Goal: Communication & Community: Answer question/provide support

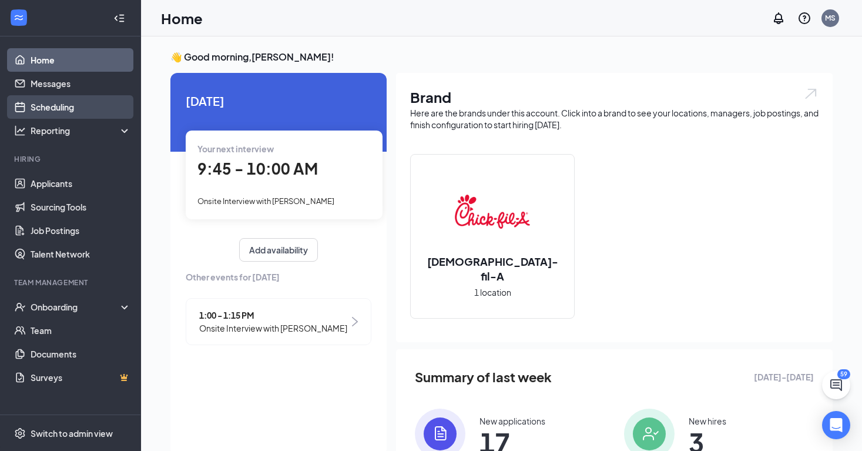
click at [81, 100] on link "Scheduling" at bounding box center [81, 106] width 100 height 23
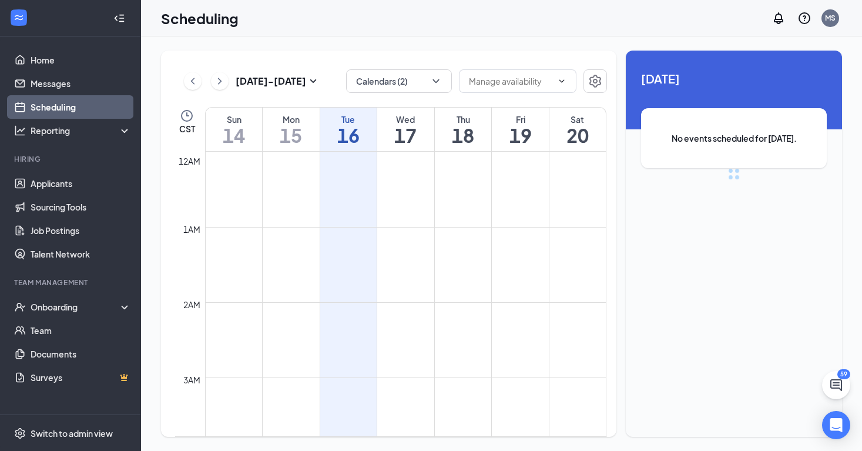
scroll to position [577, 0]
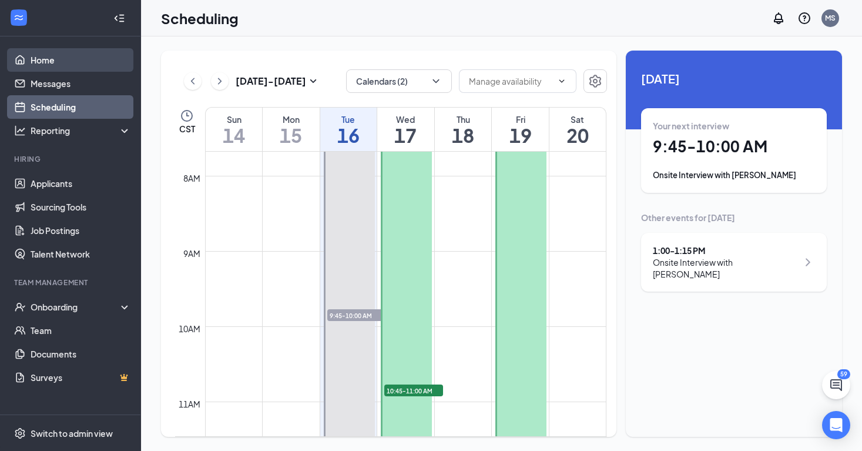
click at [123, 71] on link "Home" at bounding box center [81, 59] width 100 height 23
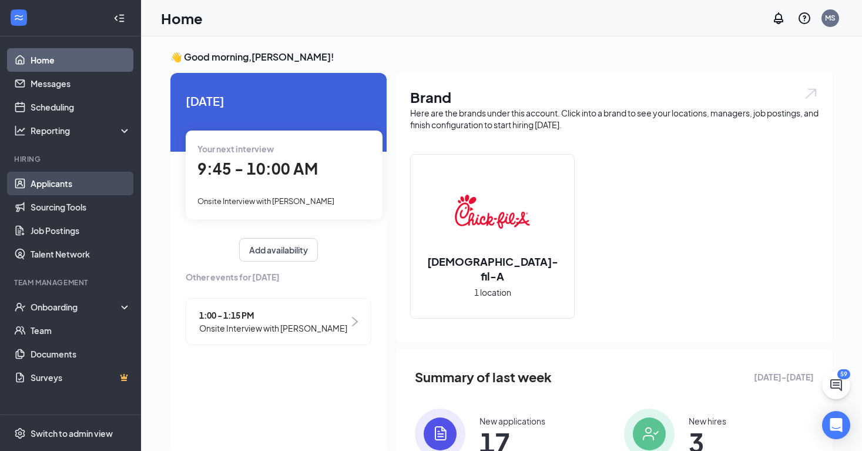
click at [87, 180] on link "Applicants" at bounding box center [81, 183] width 100 height 23
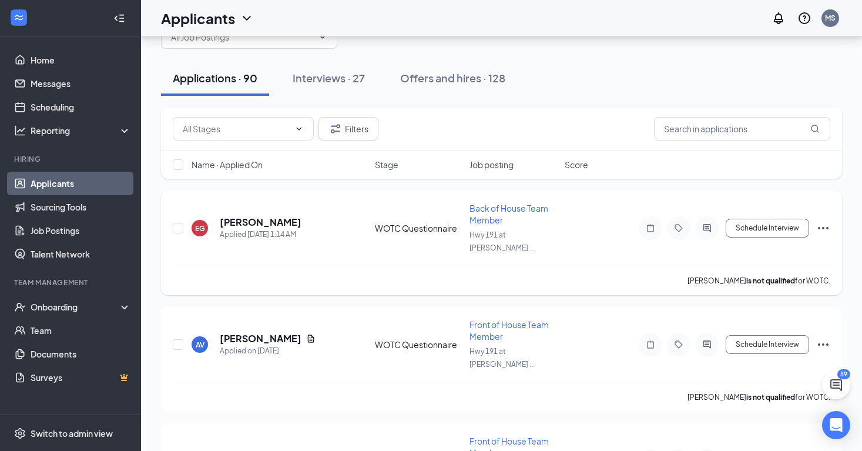
scroll to position [46, 0]
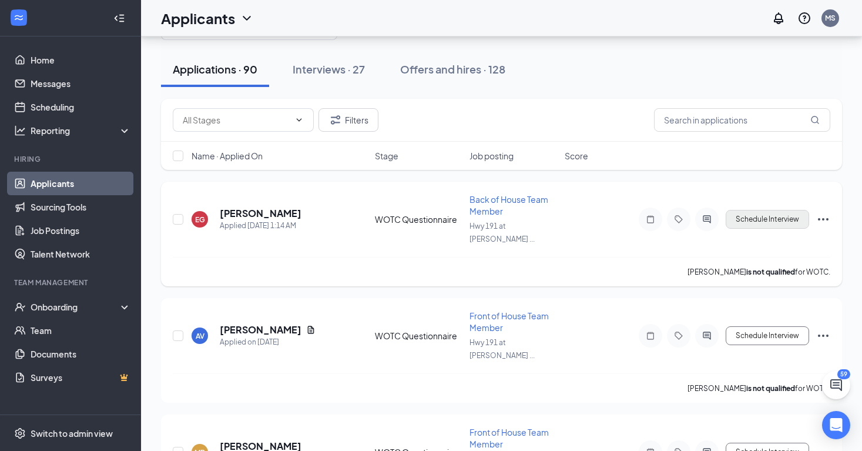
click at [764, 215] on button "Schedule Interview" at bounding box center [767, 219] width 83 height 19
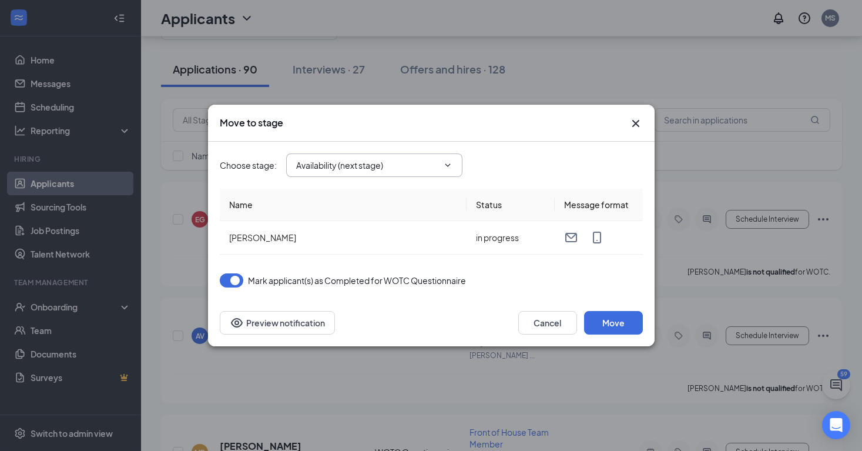
click at [435, 170] on input "Availability (next stage)" at bounding box center [367, 165] width 142 height 13
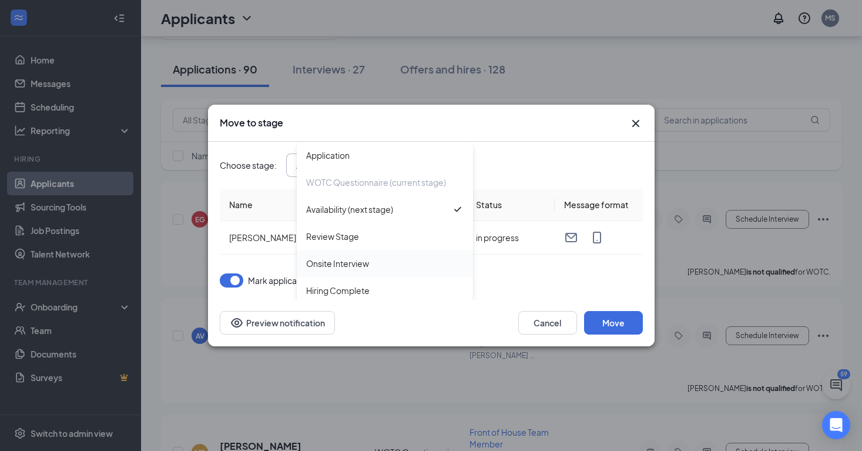
click at [404, 264] on div "Onsite Interview" at bounding box center [384, 263] width 157 height 13
type input "Onsite Interview"
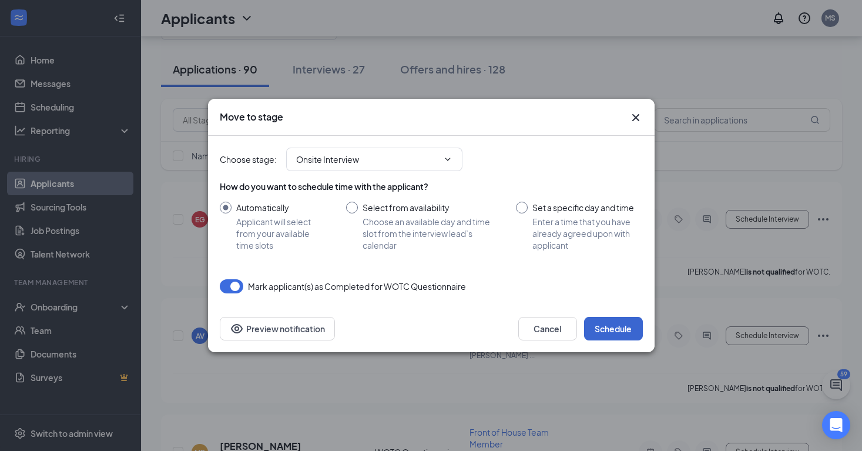
click at [619, 321] on button "Schedule" at bounding box center [613, 328] width 59 height 23
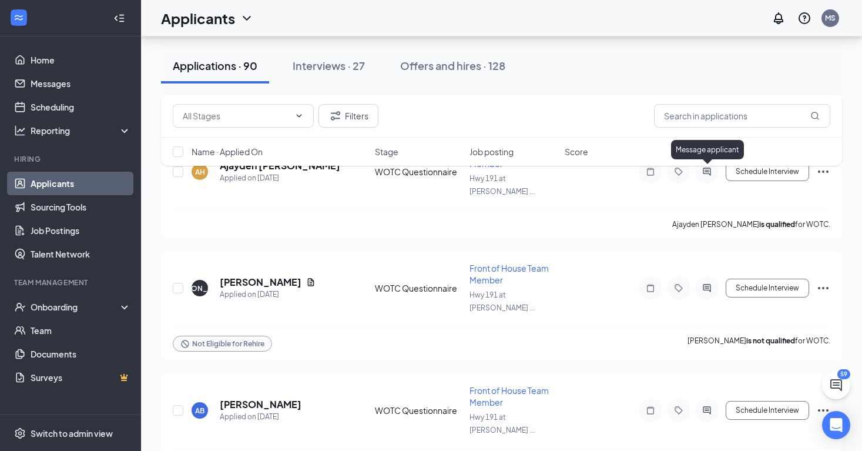
scroll to position [4740, 0]
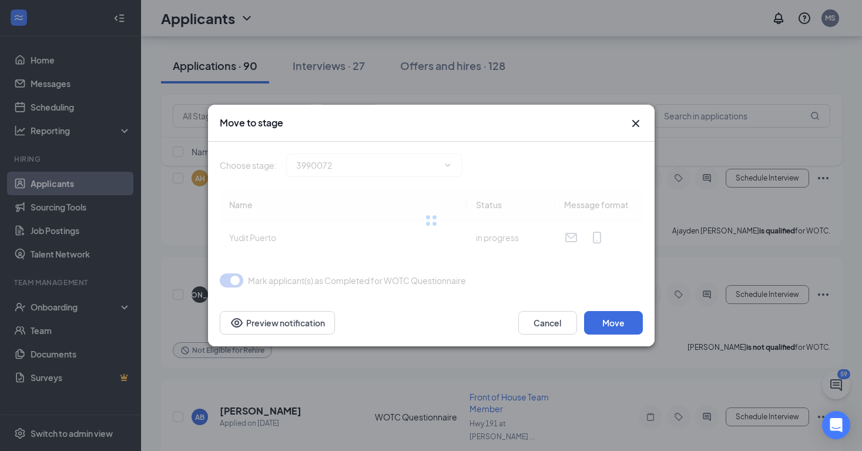
type input "Availability (next stage)"
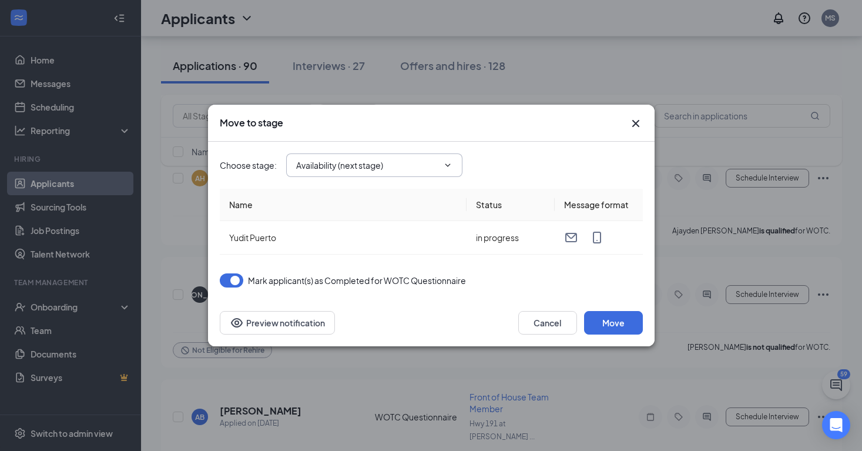
click at [454, 164] on span "Availability (next stage)" at bounding box center [374, 164] width 176 height 23
click at [442, 175] on span "Availability (next stage)" at bounding box center [374, 164] width 176 height 23
click at [446, 159] on span "Availability (next stage)" at bounding box center [374, 164] width 176 height 23
click at [436, 150] on div "Choose stage : Availability (next stage)" at bounding box center [431, 165] width 423 height 47
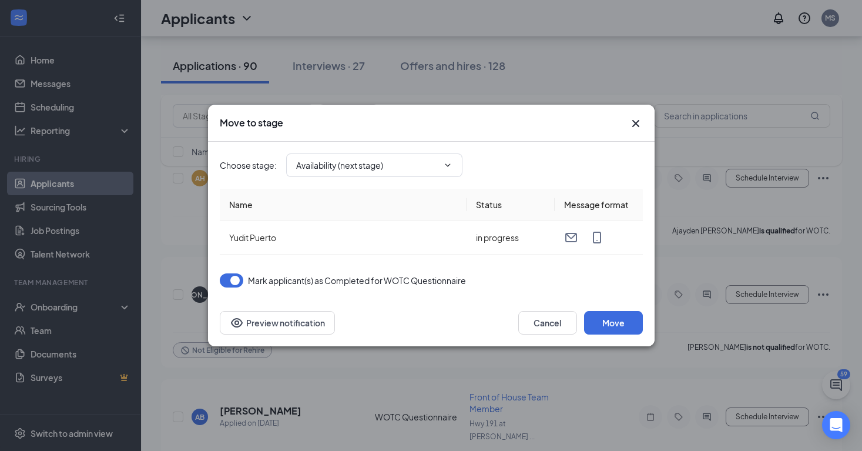
click at [644, 123] on div "Move to stage" at bounding box center [431, 123] width 446 height 37
click at [632, 117] on icon "Cross" at bounding box center [636, 123] width 14 height 14
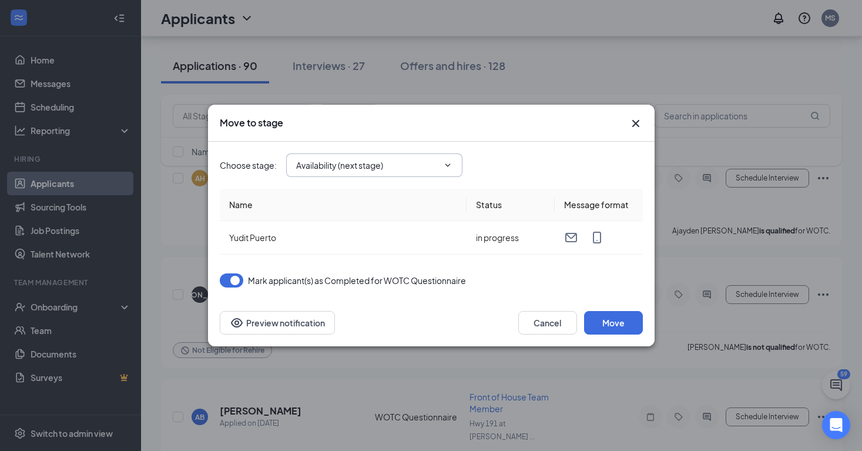
click at [423, 165] on input "Availability (next stage)" at bounding box center [367, 165] width 142 height 13
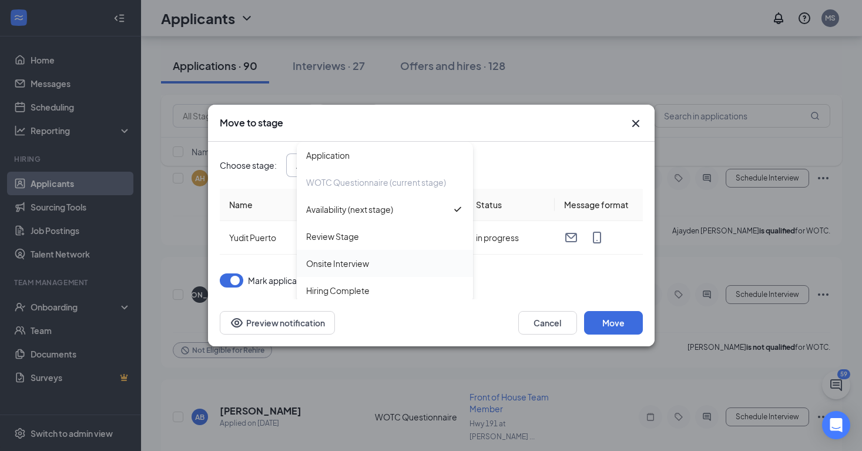
click at [353, 270] on div "Onsite Interview" at bounding box center [385, 263] width 176 height 27
type input "Onsite Interview"
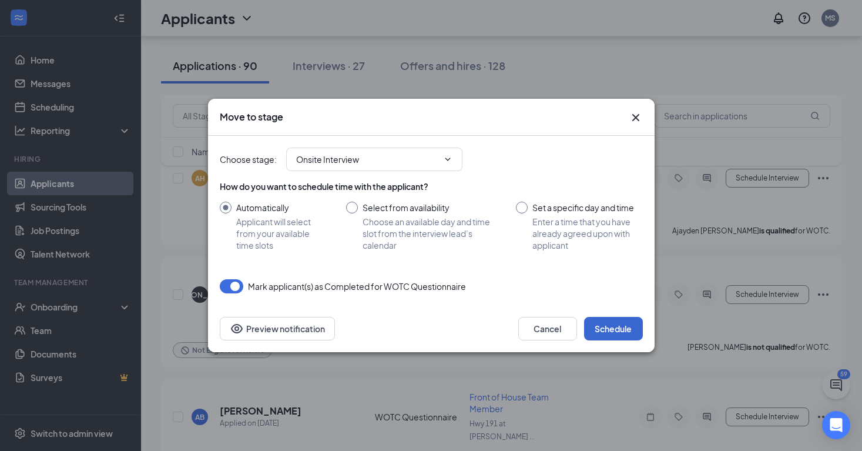
click at [612, 324] on button "Schedule" at bounding box center [613, 328] width 59 height 23
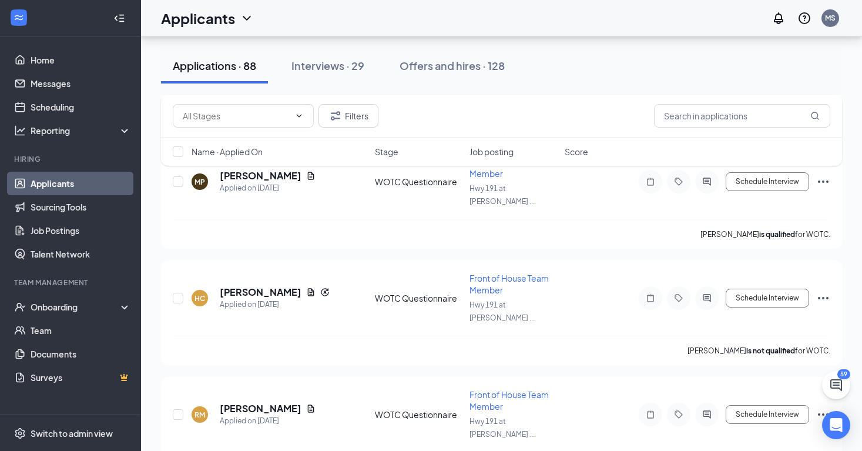
scroll to position [6499, 0]
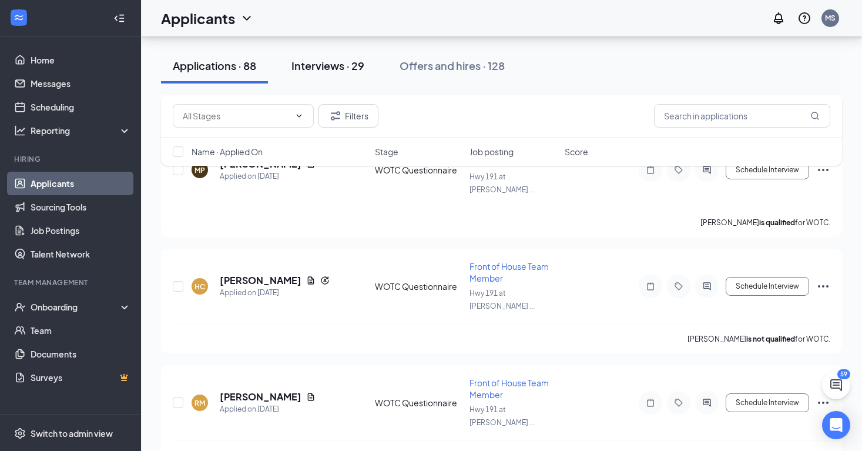
click at [340, 65] on div "Interviews · 29" at bounding box center [327, 65] width 73 height 15
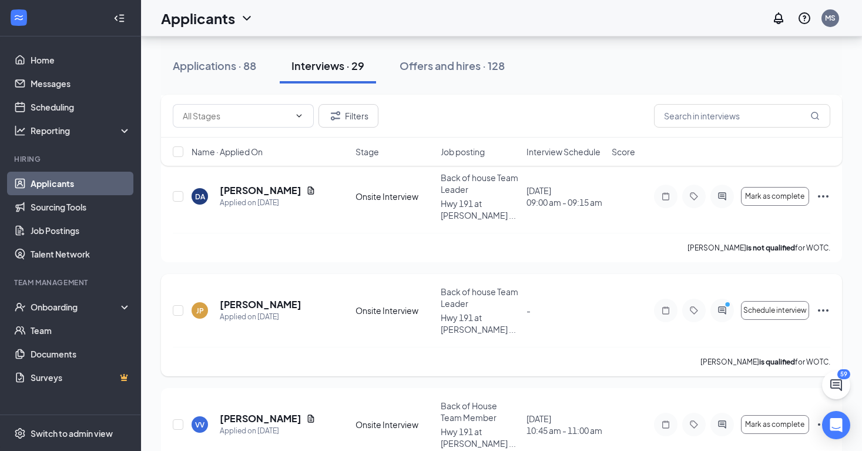
scroll to position [303, 0]
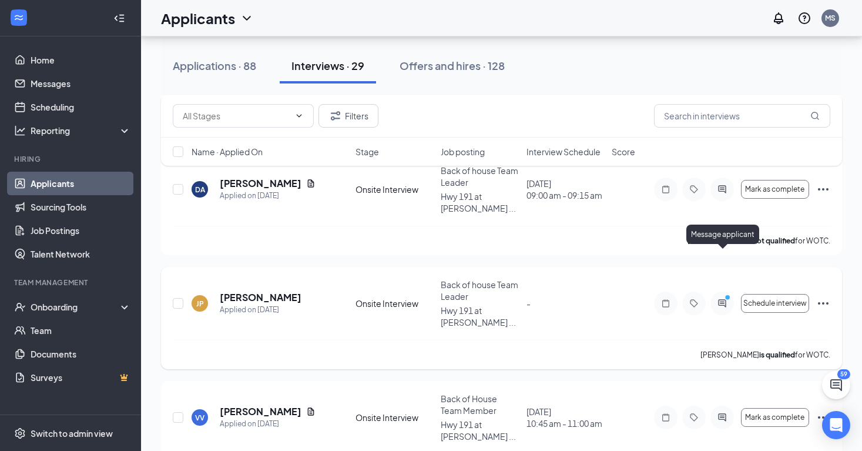
click at [727, 248] on div "Message applicant" at bounding box center [722, 236] width 73 height 24
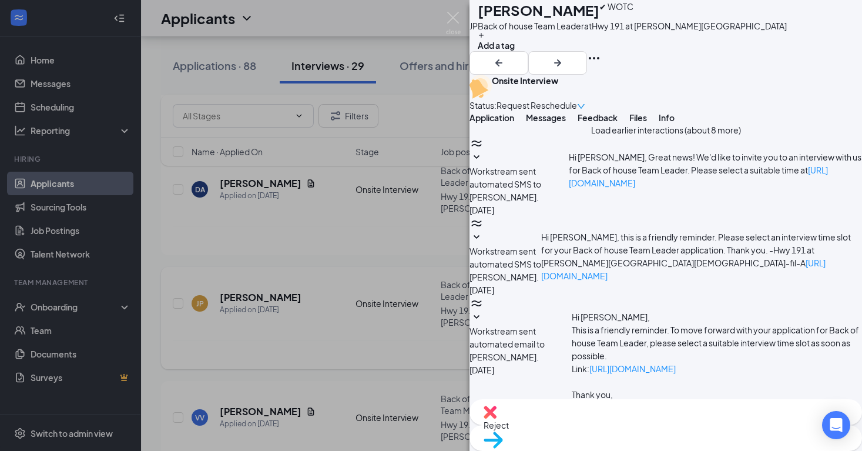
scroll to position [478, 0]
type textarea "what it is your availability?"
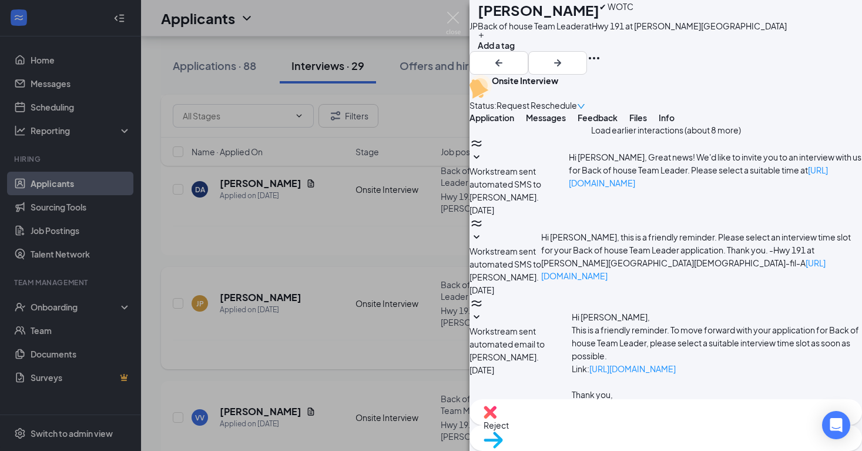
scroll to position [553, 0]
click at [447, 18] on img at bounding box center [453, 23] width 15 height 23
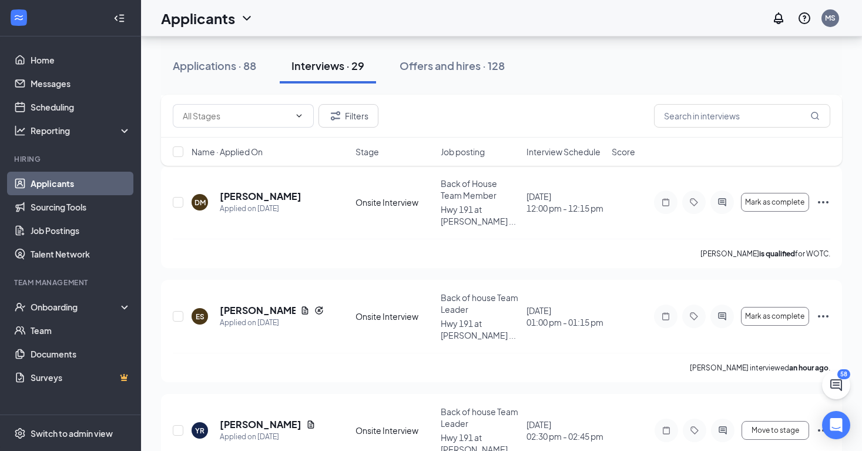
scroll to position [1430, 0]
click at [459, 69] on div "Offers and hires · 128" at bounding box center [451, 65] width 105 height 15
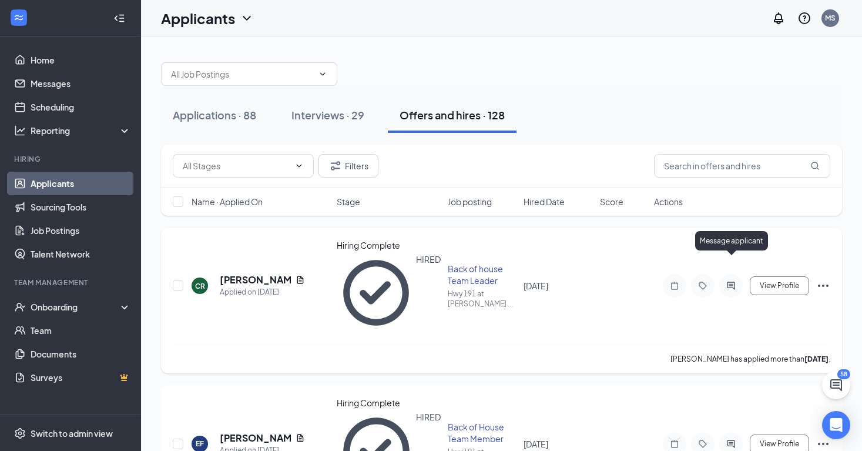
click at [738, 281] on icon "ActiveChat" at bounding box center [731, 285] width 14 height 9
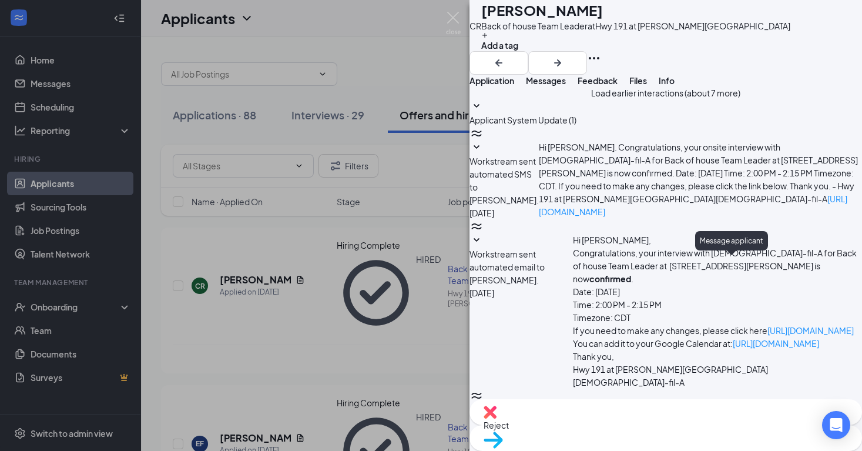
scroll to position [270, 0]
type textarea "h"
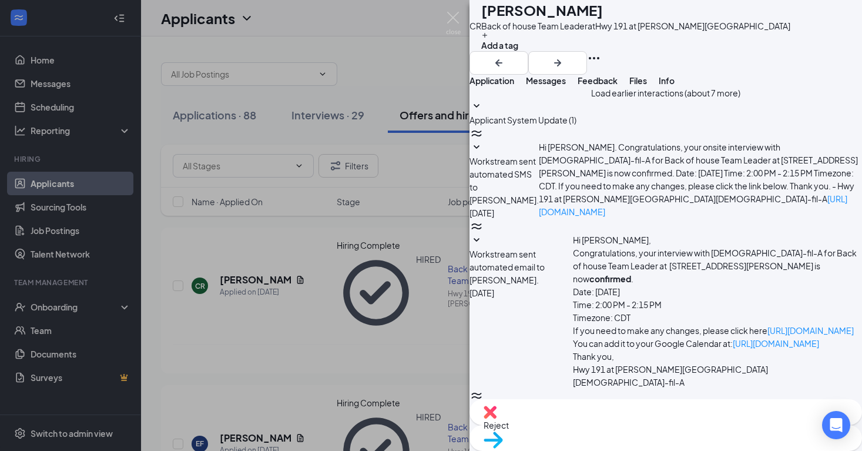
type textarea "Hello! this is [PERSON_NAME] with [DEMOGRAPHIC_DATA] Fil A, I was wondering whe…"
click at [462, 15] on div "CR [PERSON_NAME] Back of house Team Leader at Hwy 191 at [PERSON_NAME][GEOGRAPH…" at bounding box center [431, 225] width 862 height 451
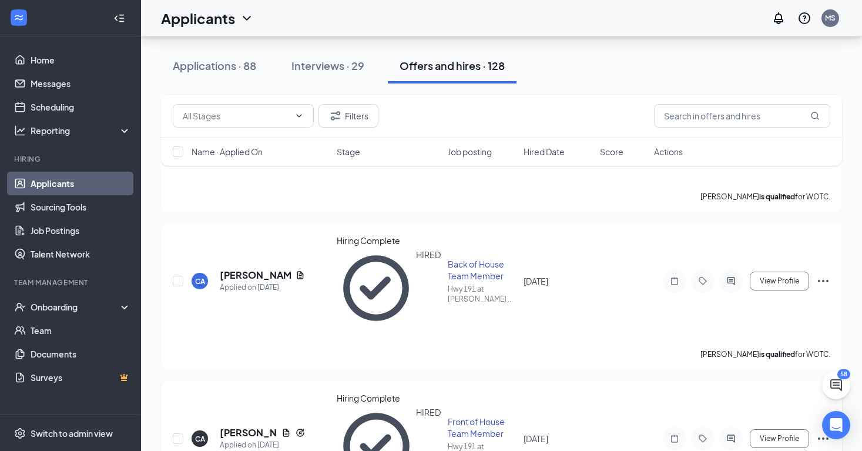
scroll to position [652, 0]
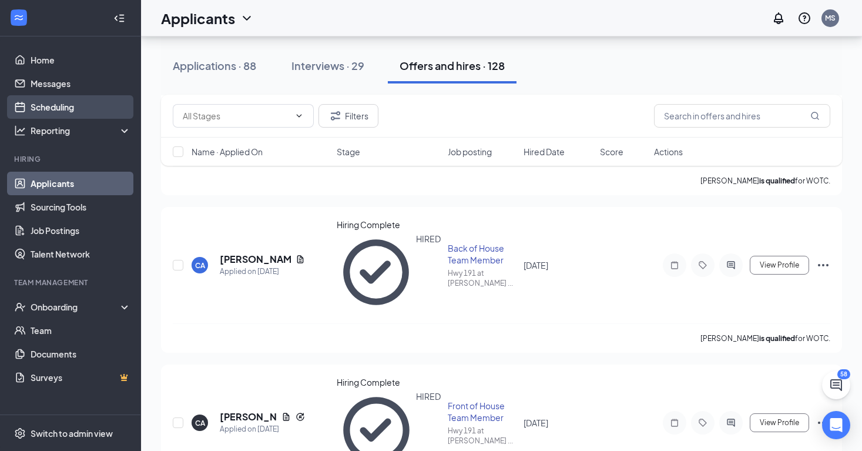
click at [92, 111] on link "Scheduling" at bounding box center [81, 106] width 100 height 23
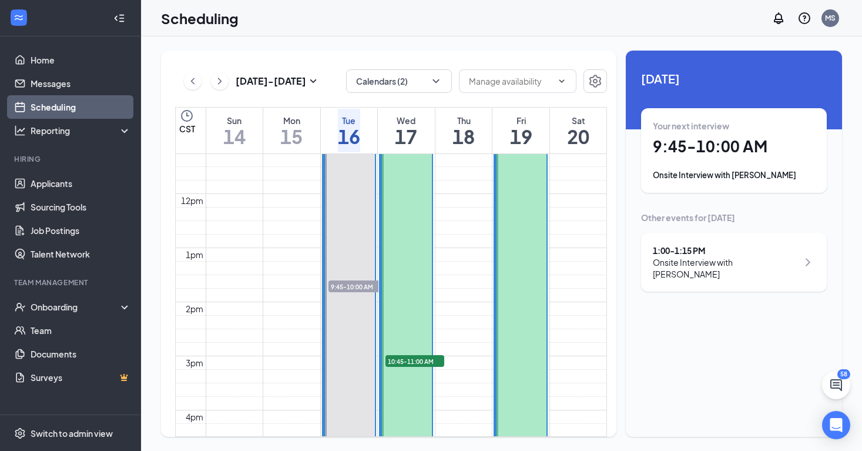
scroll to position [612, 0]
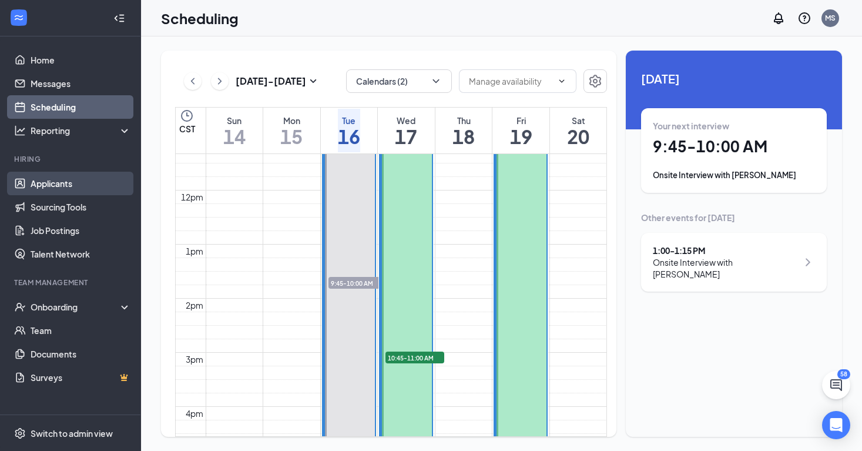
click at [76, 180] on link "Applicants" at bounding box center [81, 183] width 100 height 23
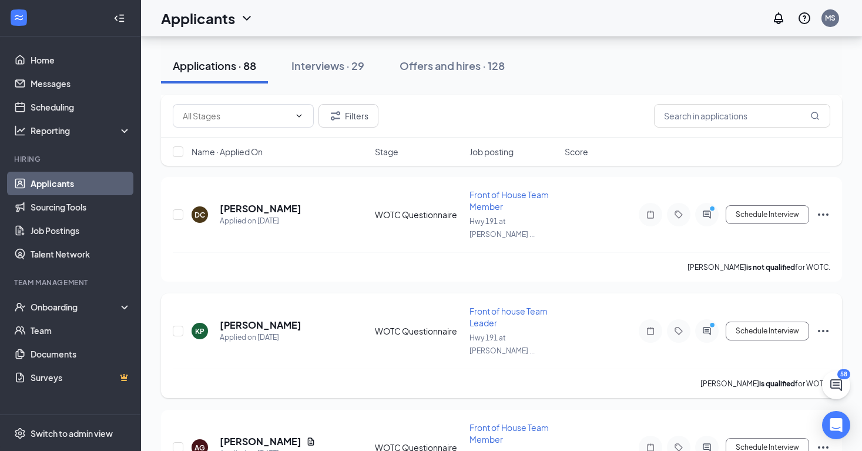
scroll to position [639, 0]
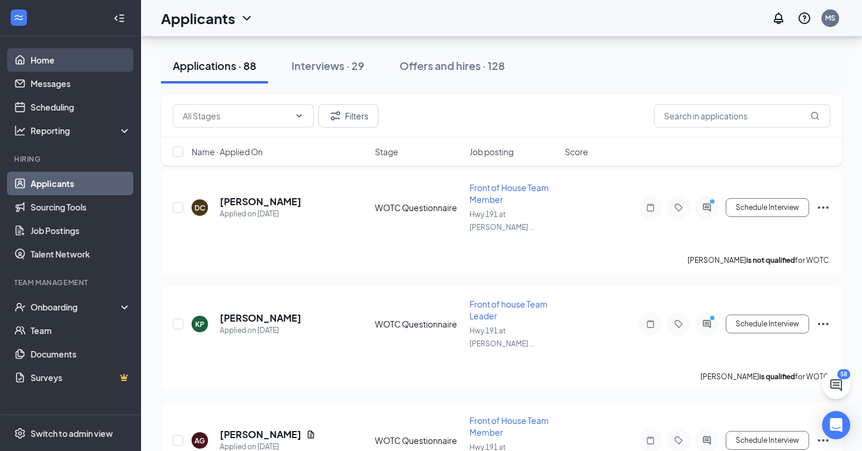
click at [90, 69] on link "Home" at bounding box center [81, 59] width 100 height 23
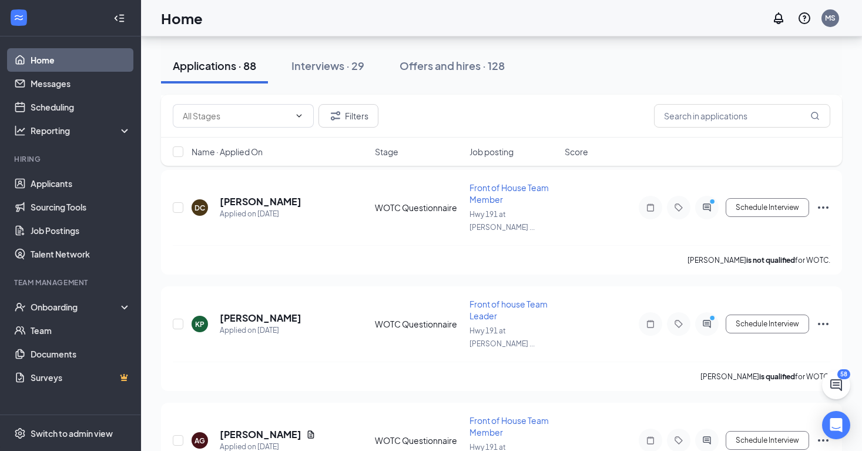
scroll to position [25, 0]
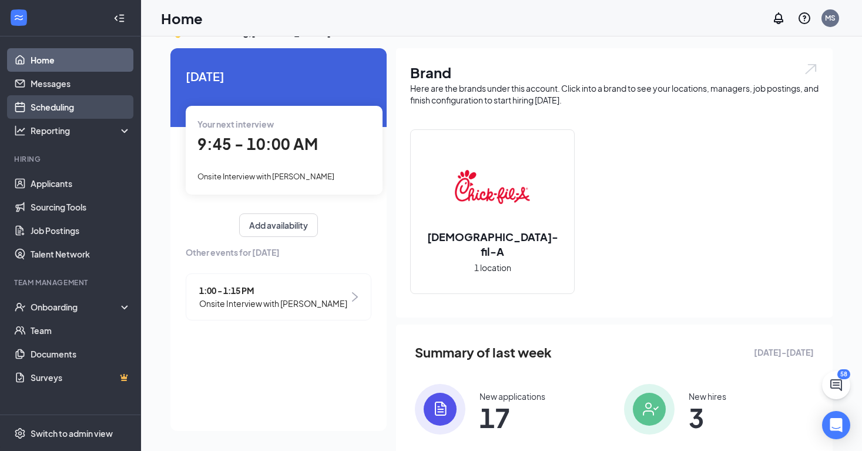
click at [98, 106] on link "Scheduling" at bounding box center [81, 106] width 100 height 23
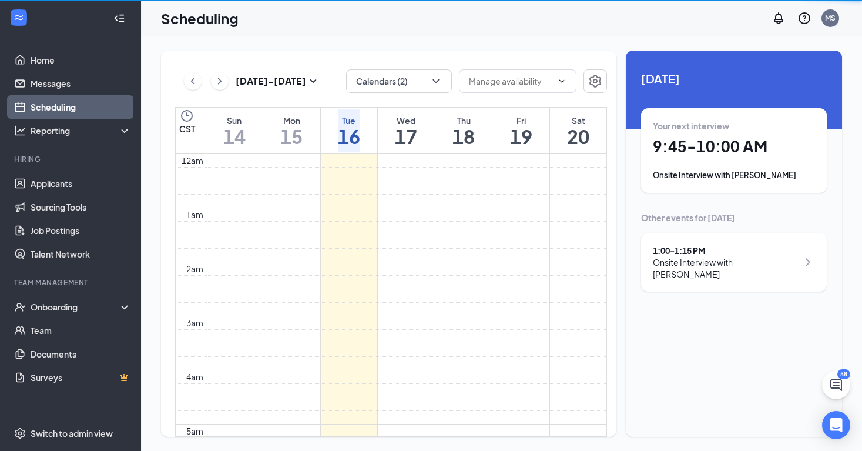
scroll to position [577, 0]
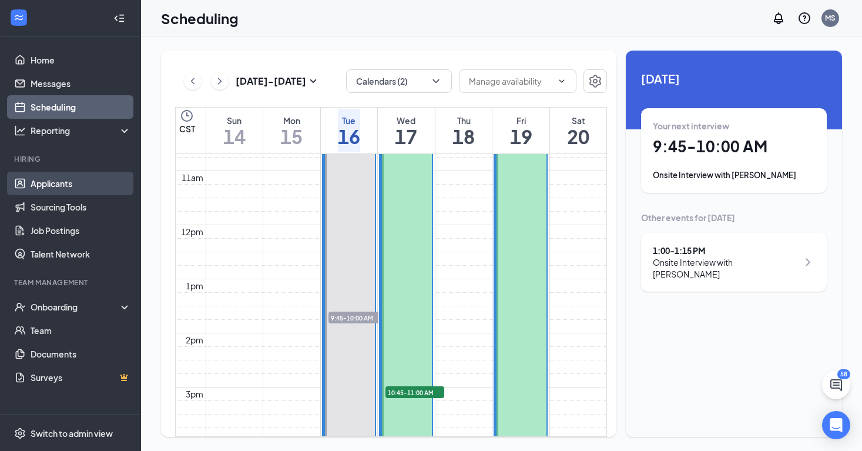
click at [101, 186] on link "Applicants" at bounding box center [81, 183] width 100 height 23
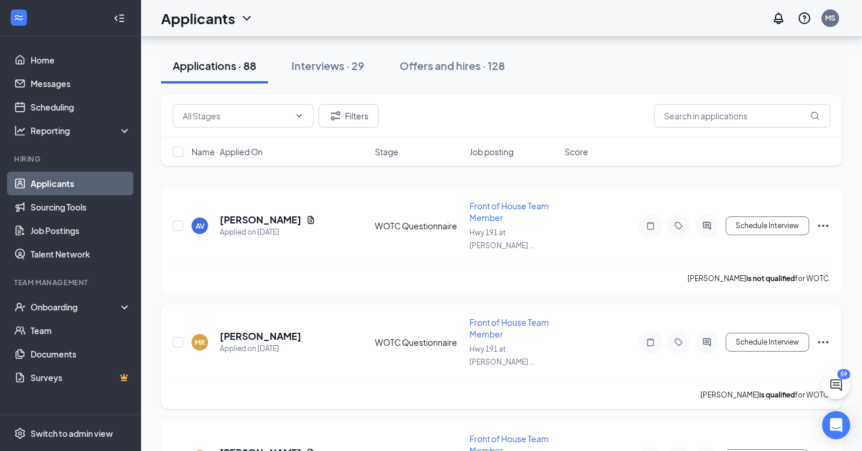
scroll to position [62, 0]
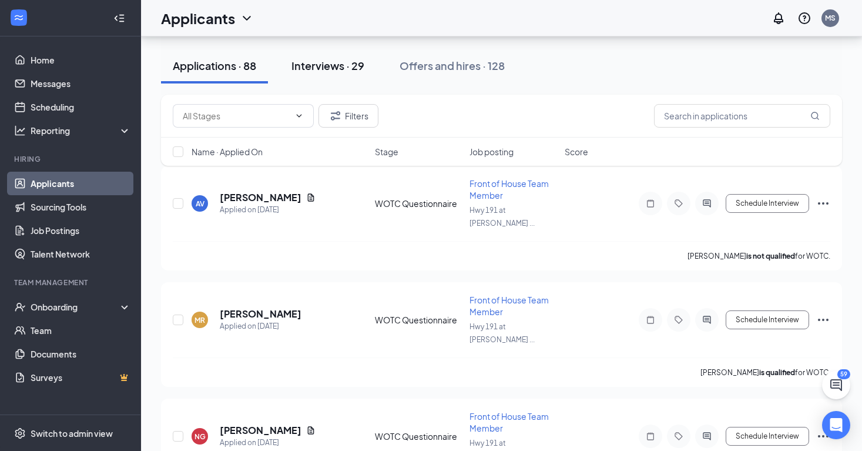
click at [353, 62] on div "Interviews · 29" at bounding box center [327, 65] width 73 height 15
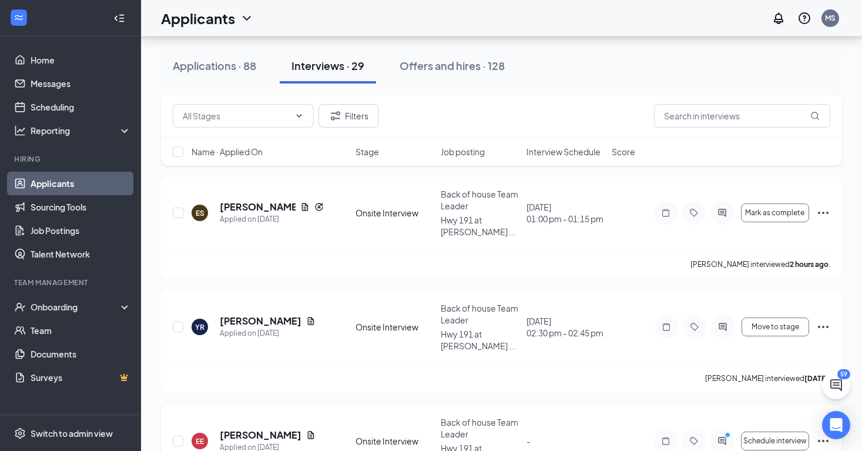
scroll to position [1573, 0]
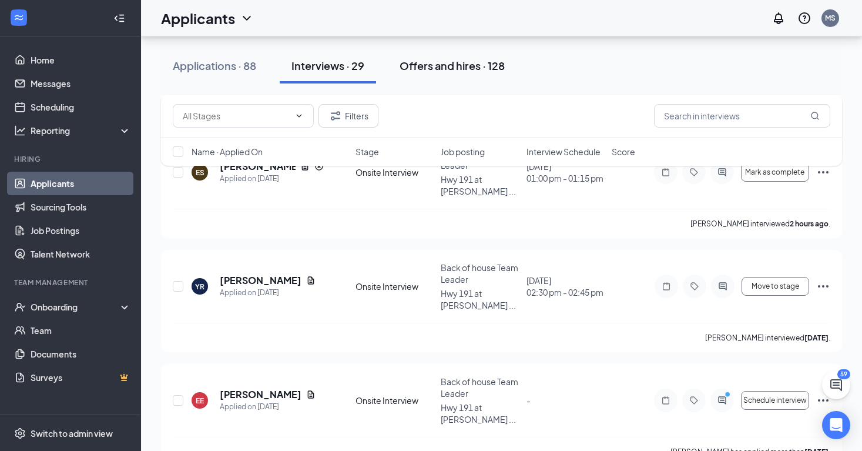
click at [469, 72] on div "Offers and hires · 128" at bounding box center [451, 65] width 105 height 15
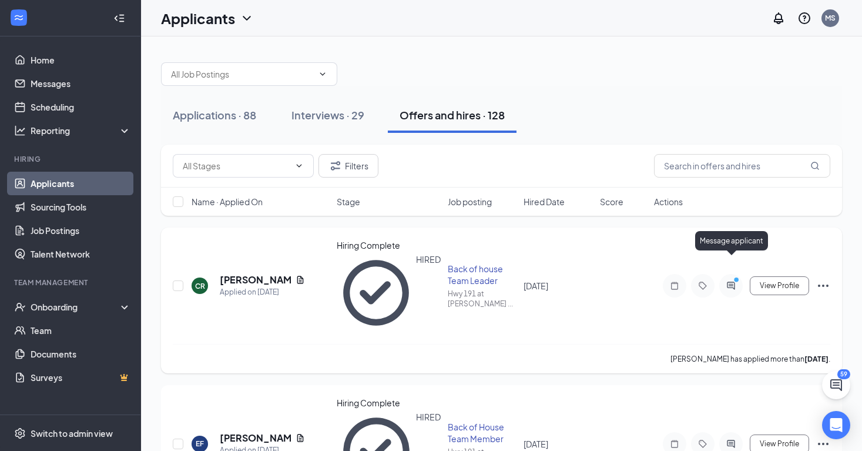
click at [734, 282] on icon "ActiveChat" at bounding box center [731, 286] width 8 height 8
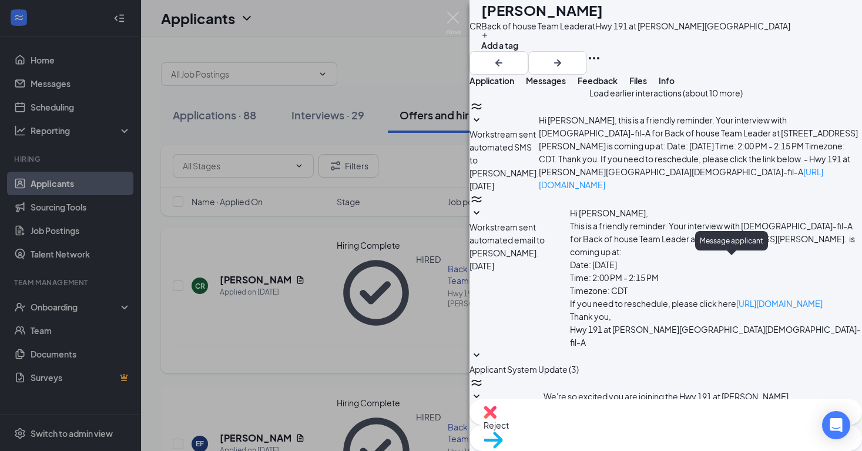
scroll to position [483, 0]
type textarea "By the way, we have available 18x31 length, they may be a little bit longer but…"
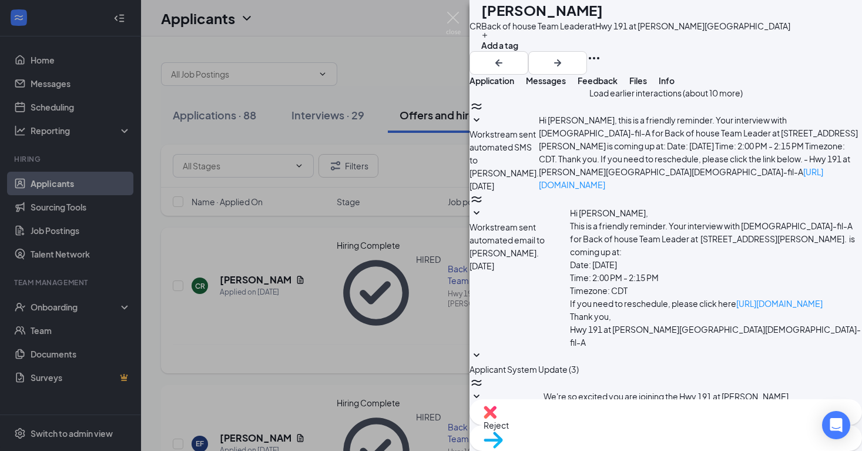
click at [452, 17] on img at bounding box center [453, 23] width 15 height 23
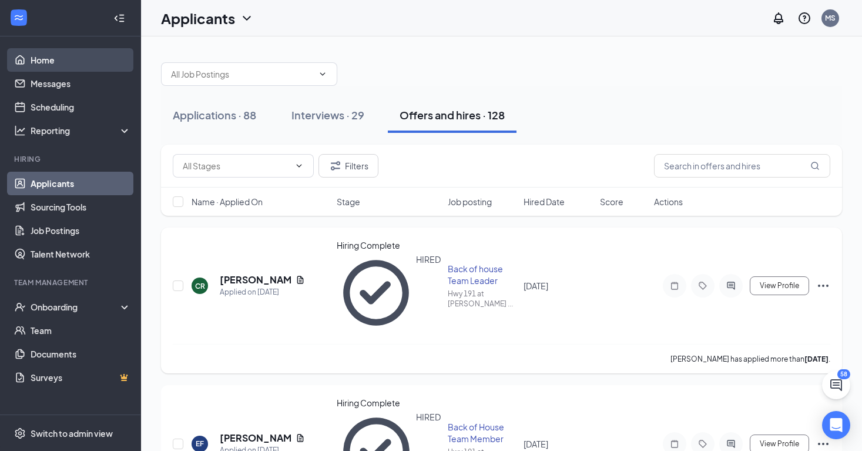
click at [80, 64] on link "Home" at bounding box center [81, 59] width 100 height 23
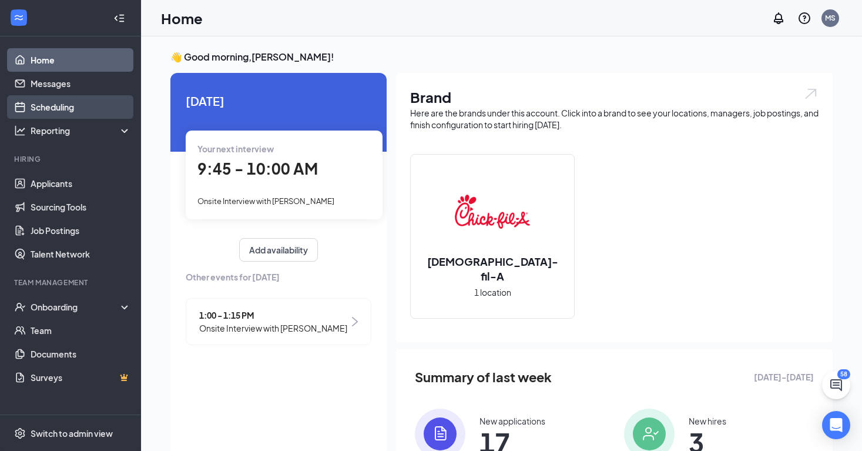
click at [77, 113] on link "Scheduling" at bounding box center [81, 106] width 100 height 23
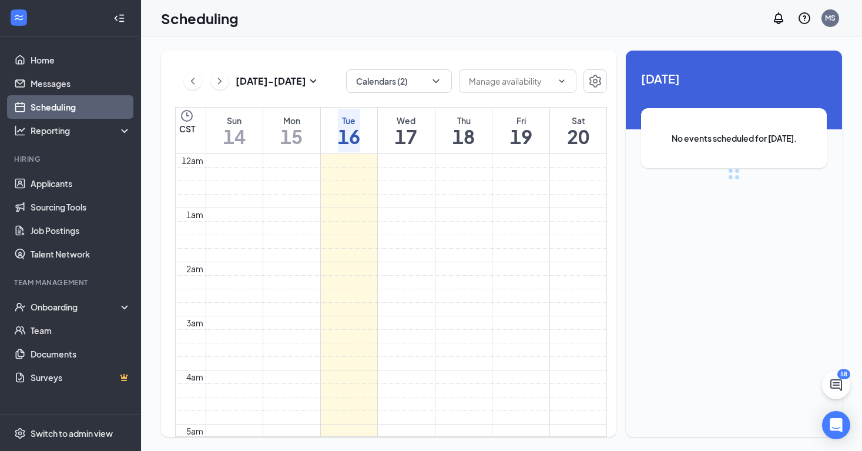
scroll to position [577, 0]
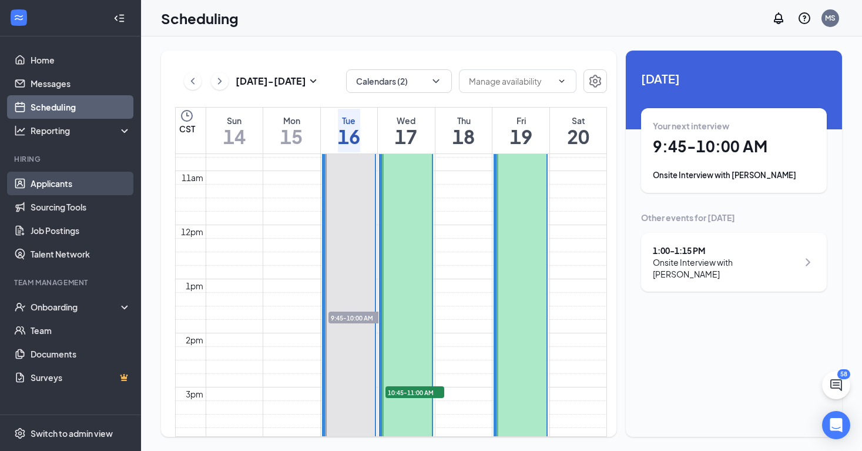
click at [78, 193] on link "Applicants" at bounding box center [81, 183] width 100 height 23
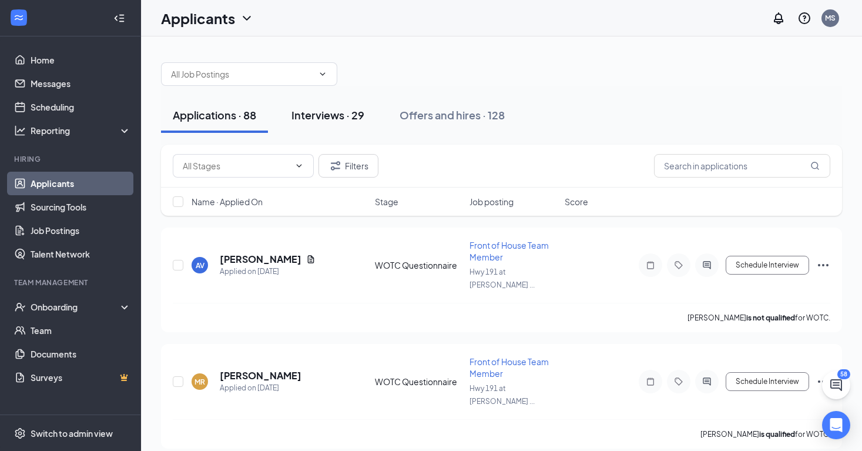
click at [362, 112] on div "Interviews · 29" at bounding box center [327, 115] width 73 height 15
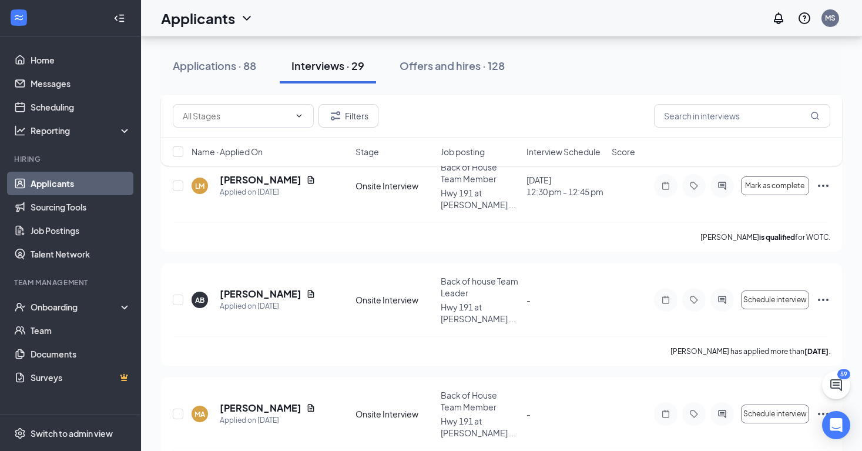
scroll to position [661, 0]
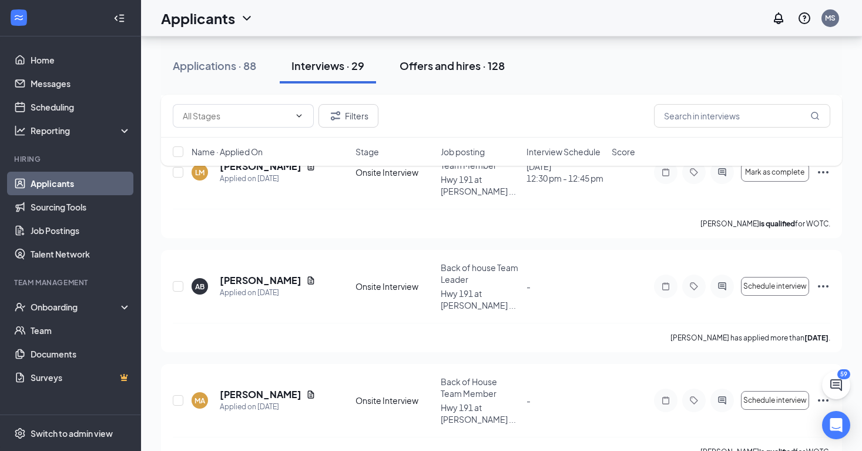
click at [501, 69] on div "Offers and hires · 128" at bounding box center [451, 65] width 105 height 15
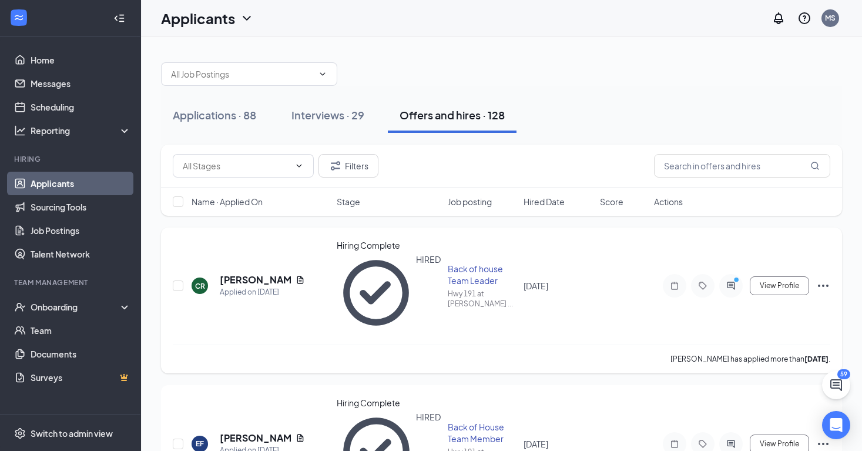
click at [725, 274] on div at bounding box center [730, 285] width 23 height 23
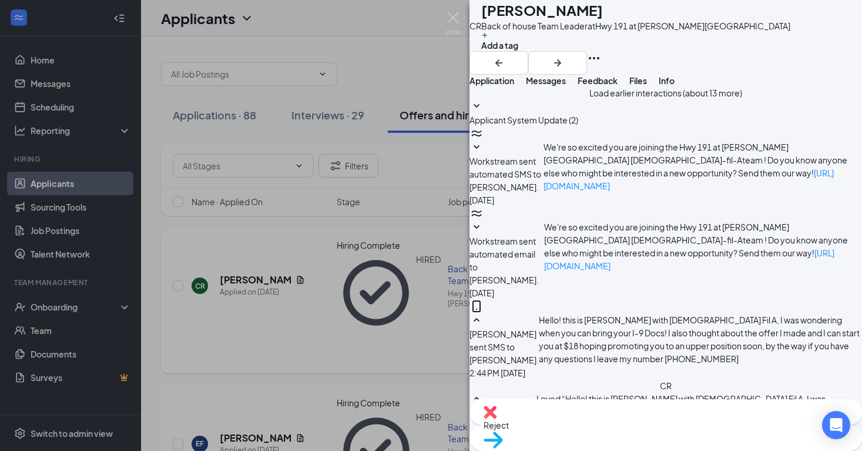
scroll to position [626, 0]
type textarea "I am about to leave that works for now, send it through email to [EMAIL_ADDRESS…"
